Goal: Task Accomplishment & Management: Use online tool/utility

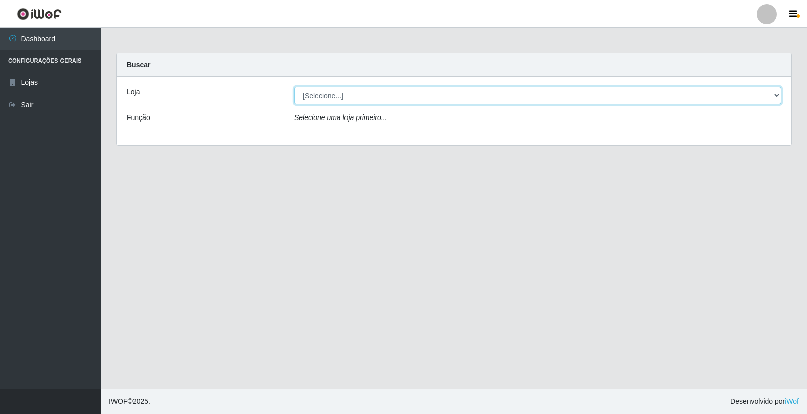
click at [329, 88] on select "[Selecione...] O Feirão - [GEOGRAPHIC_DATA]" at bounding box center [537, 96] width 487 height 18
select select "327"
click at [294, 87] on select "[Selecione...] O Feirão - [GEOGRAPHIC_DATA]" at bounding box center [537, 96] width 487 height 18
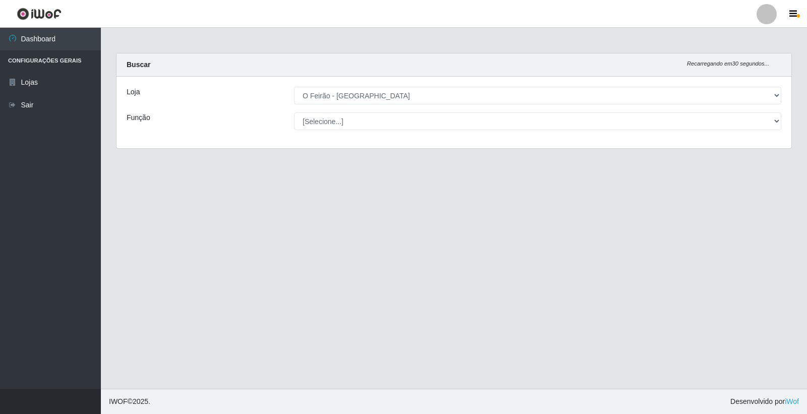
click at [350, 116] on select "[Selecione...] ASG ASG + ASG ++ Embalador Embalador + Embalador ++ Operador de …" at bounding box center [537, 121] width 487 height 18
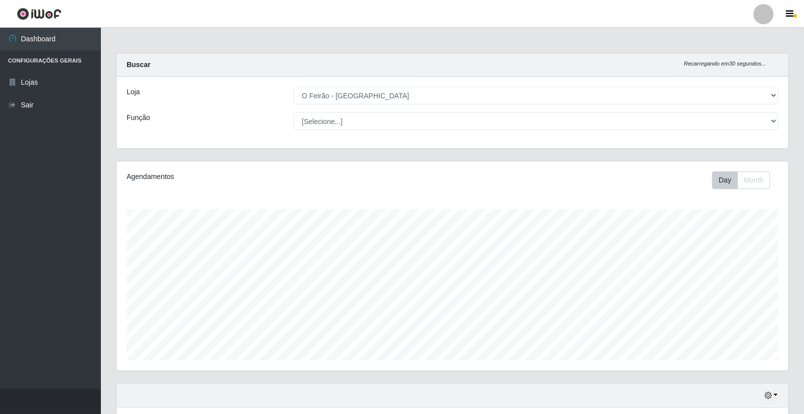
scroll to position [209, 672]
select select "1"
click at [293, 112] on select "[Selecione...] ASG ASG + ASG ++ Embalador Embalador + Embalador ++ Operador de …" at bounding box center [535, 121] width 485 height 18
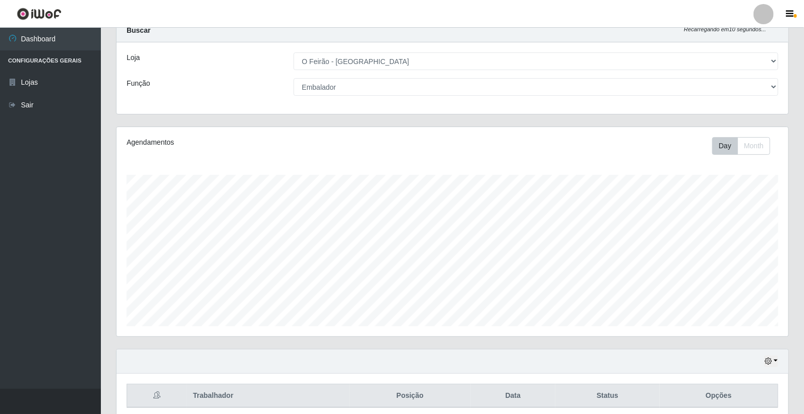
scroll to position [76, 0]
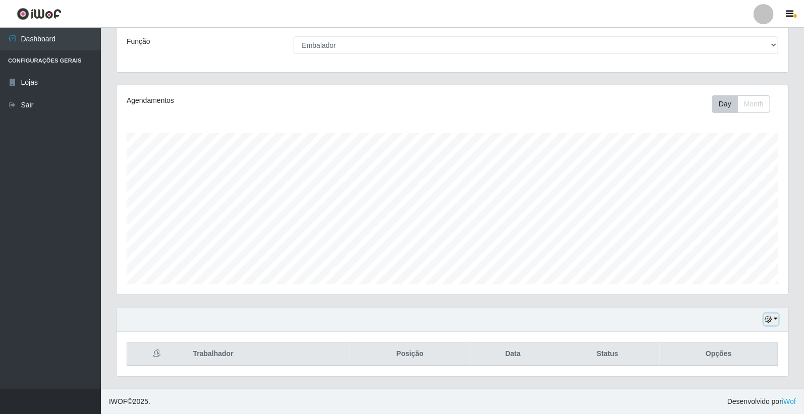
click at [765, 323] on icon "button" at bounding box center [767, 319] width 7 height 7
click at [738, 277] on button "1 Semana" at bounding box center [737, 281] width 80 height 21
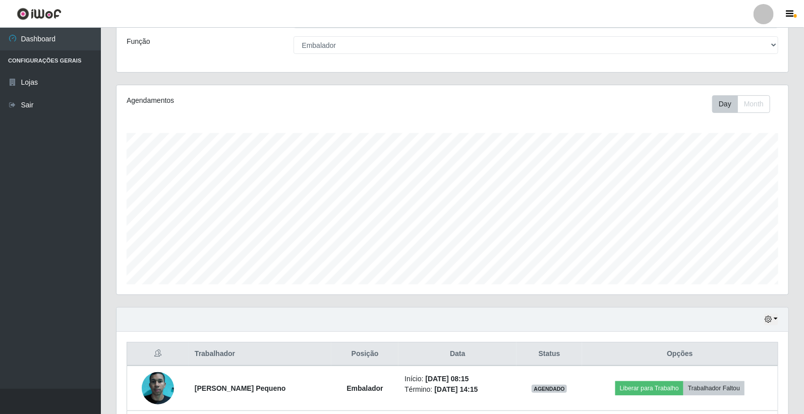
click at [790, 168] on div "Agendamentos Day Month" at bounding box center [452, 196] width 688 height 222
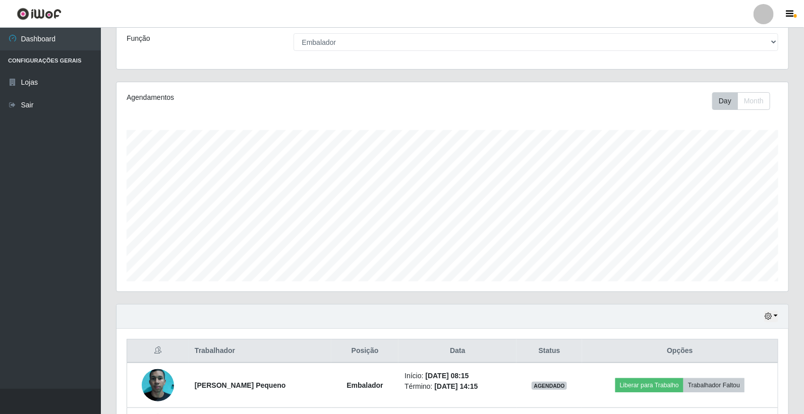
scroll to position [211, 0]
